Goal: Use online tool/utility: Utilize a website feature to perform a specific function

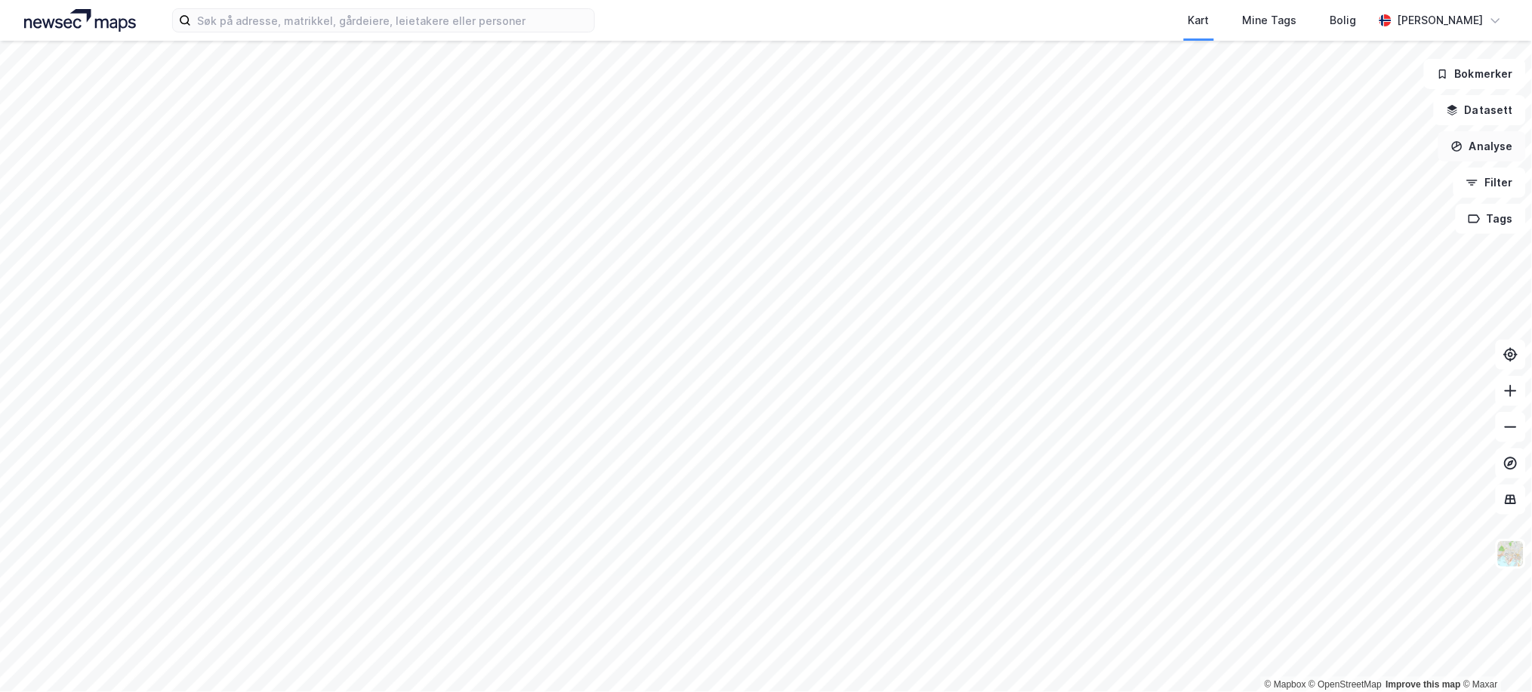
click at [1492, 150] on button "Analyse" at bounding box center [1483, 146] width 88 height 30
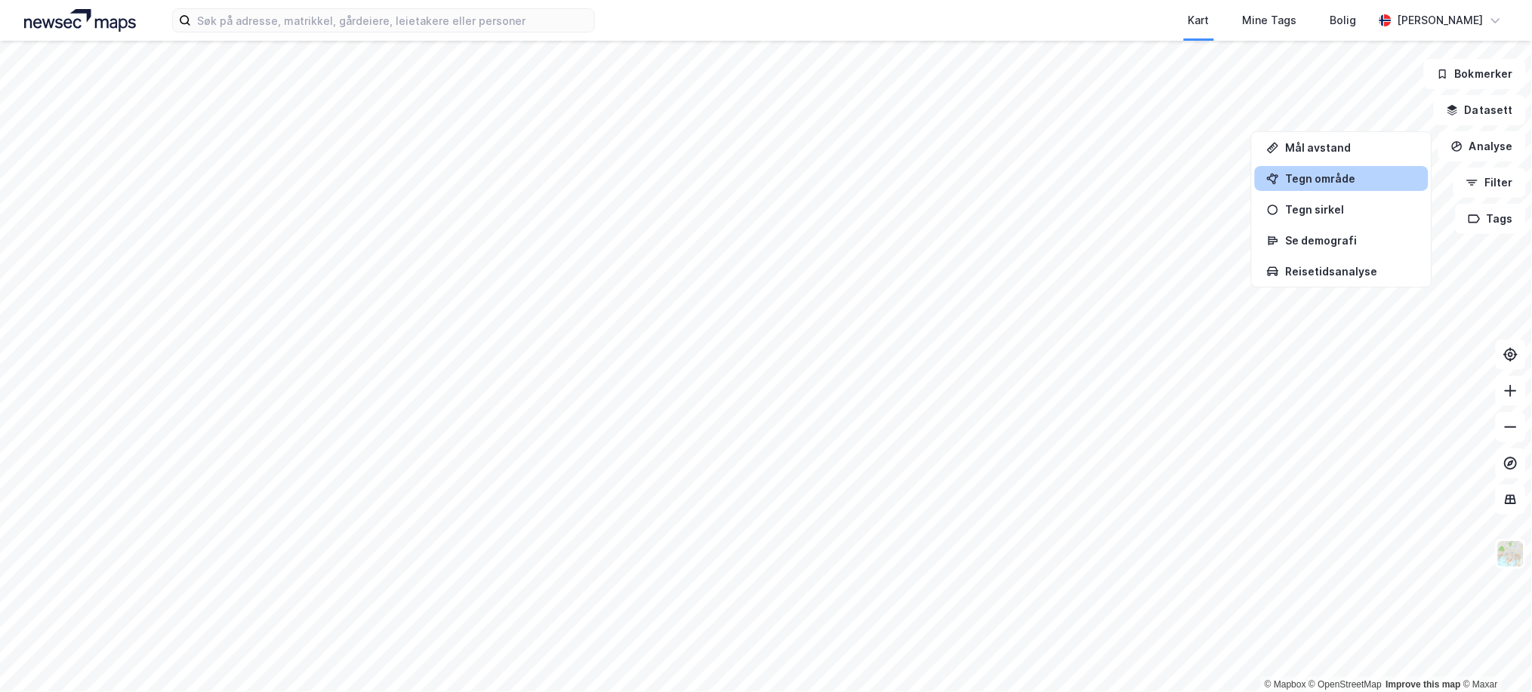
click at [1322, 176] on div "Tegn område" at bounding box center [1350, 178] width 131 height 13
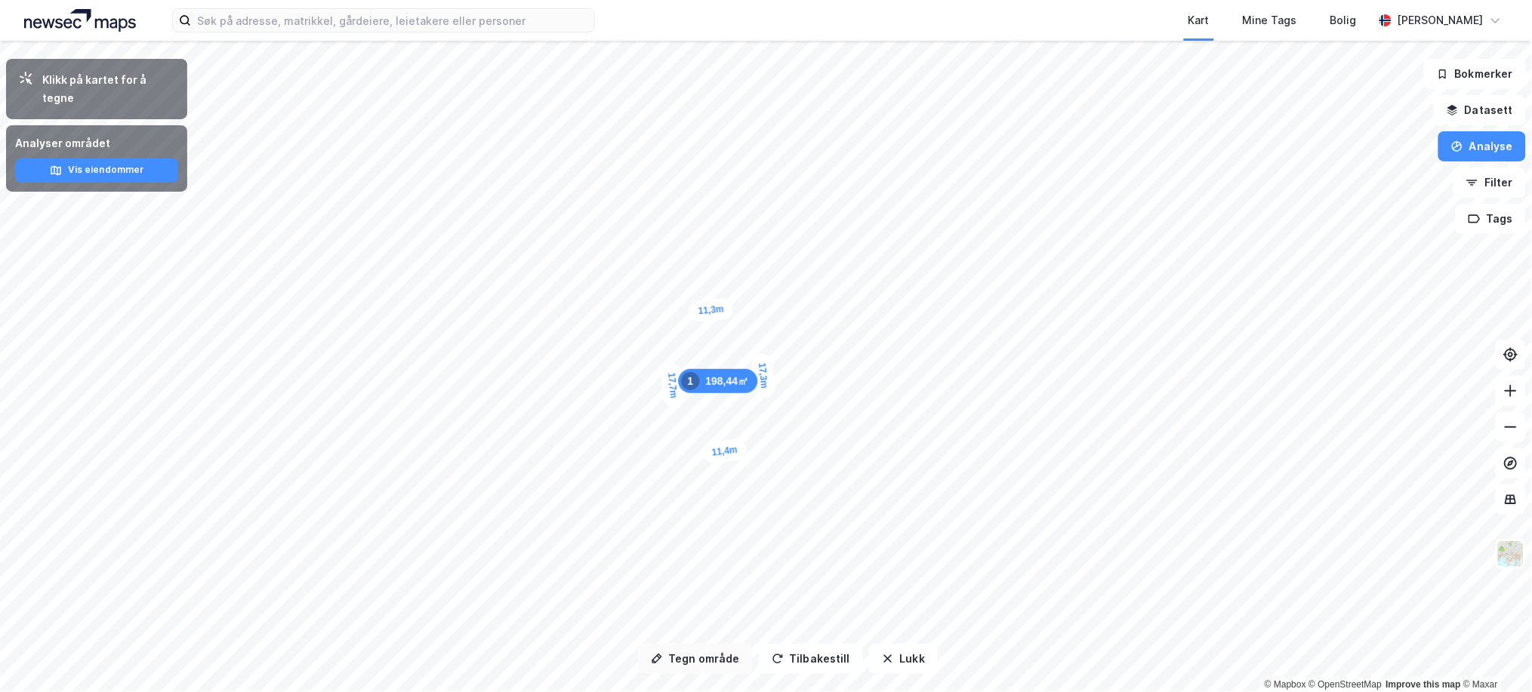
click at [709, 659] on button "Tegn område" at bounding box center [695, 659] width 115 height 30
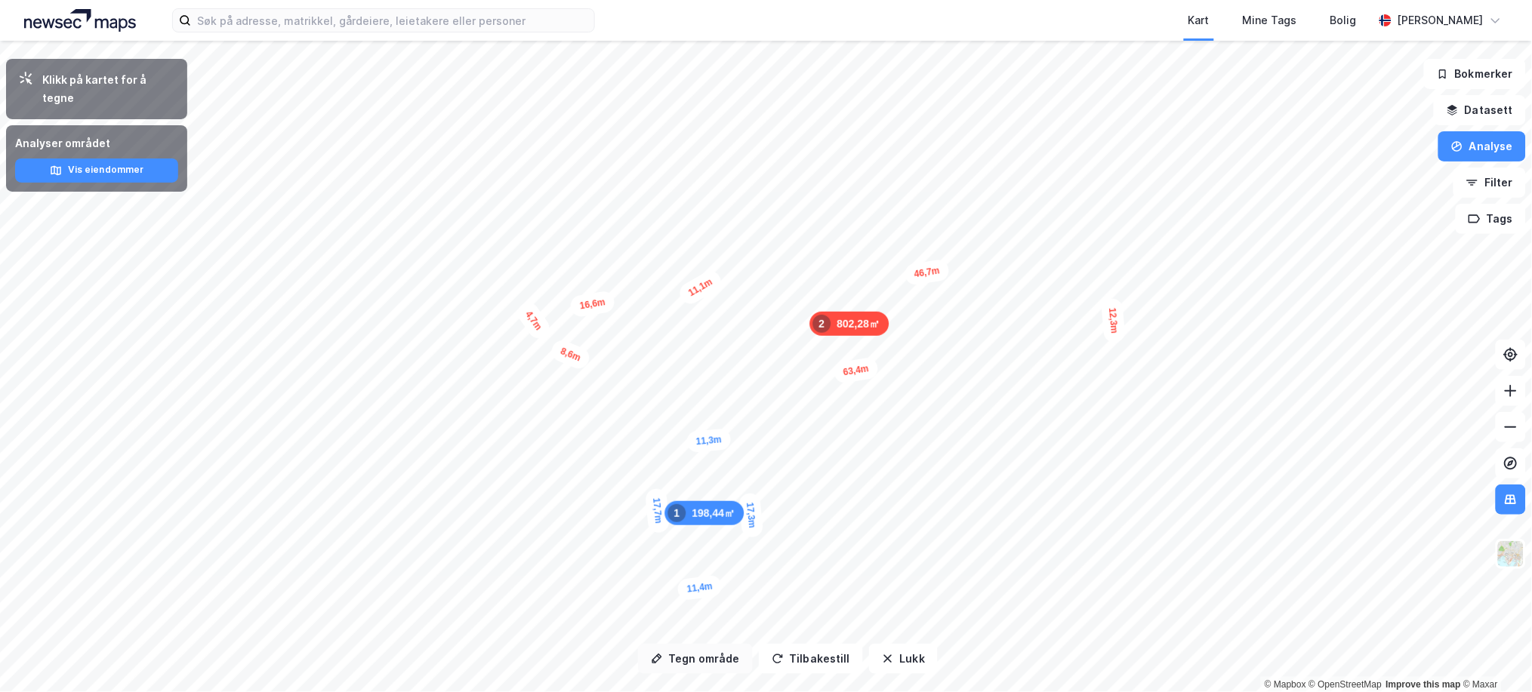
click at [732, 666] on button "Tegn område" at bounding box center [695, 659] width 115 height 30
click at [1084, 168] on div "12m" at bounding box center [1089, 168] width 35 height 42
